Goal: Navigation & Orientation: Find specific page/section

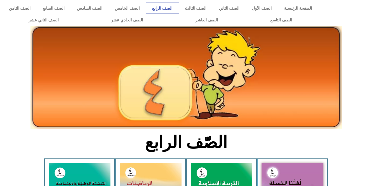
scroll to position [96, 0]
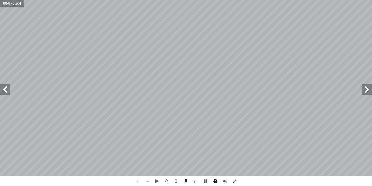
click at [368, 92] on span at bounding box center [367, 90] width 10 height 10
click at [367, 92] on span at bounding box center [367, 90] width 10 height 10
click at [370, 93] on span at bounding box center [367, 90] width 10 height 10
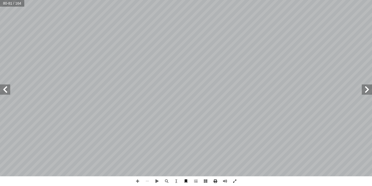
click at [370, 92] on span at bounding box center [367, 90] width 10 height 10
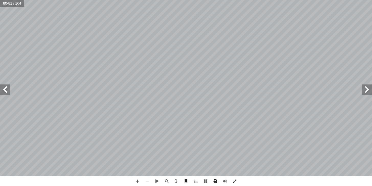
click at [370, 92] on span at bounding box center [367, 90] width 10 height 10
click at [369, 92] on span at bounding box center [367, 90] width 10 height 10
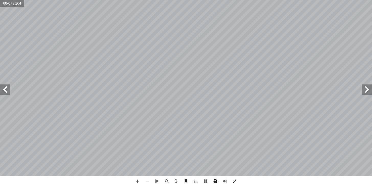
click at [369, 92] on span at bounding box center [367, 90] width 10 height 10
click at [368, 92] on span at bounding box center [367, 90] width 10 height 10
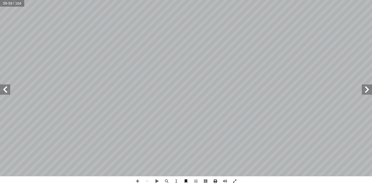
click at [368, 92] on span at bounding box center [367, 90] width 10 height 10
